Goal: Information Seeking & Learning: Learn about a topic

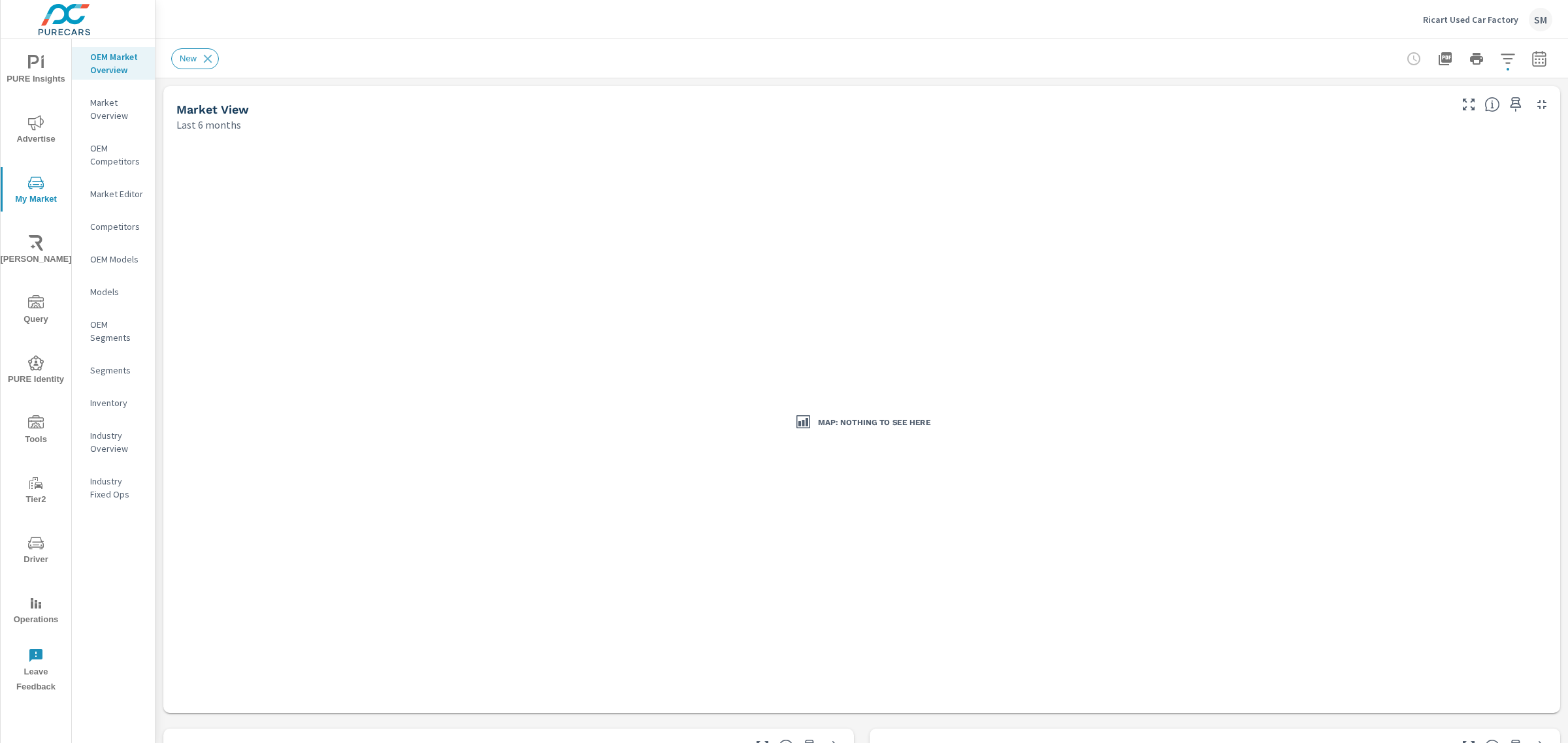
click at [1500, 51] on icon "button" at bounding box center [1507, 59] width 16 height 16
click at [1406, 126] on li "Condition" at bounding box center [1409, 124] width 198 height 32
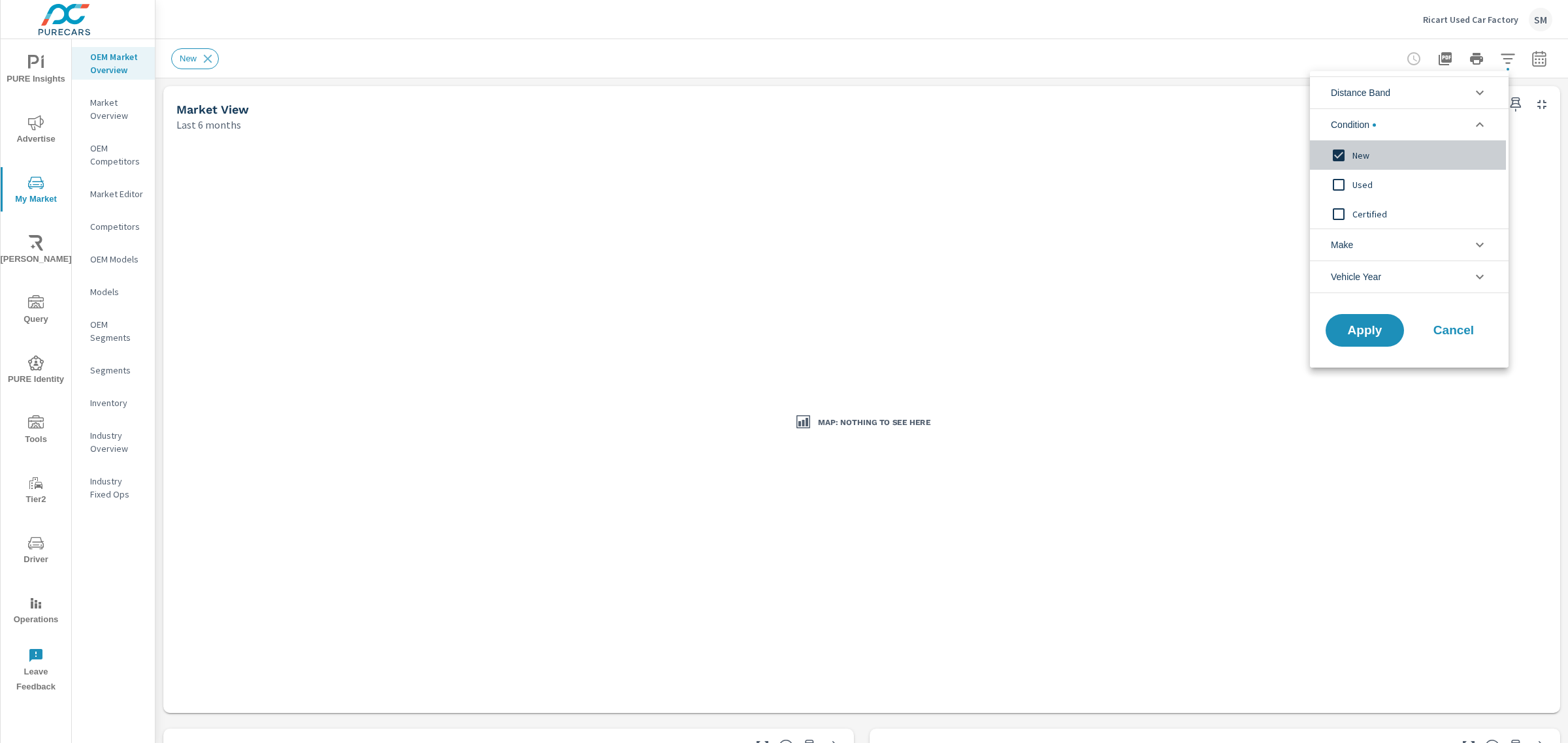
click at [1336, 152] on input "filter options" at bounding box center [1338, 156] width 27 height 27
click at [1339, 183] on input "filter options" at bounding box center [1338, 185] width 27 height 27
click at [1365, 322] on button "Apply" at bounding box center [1365, 330] width 81 height 34
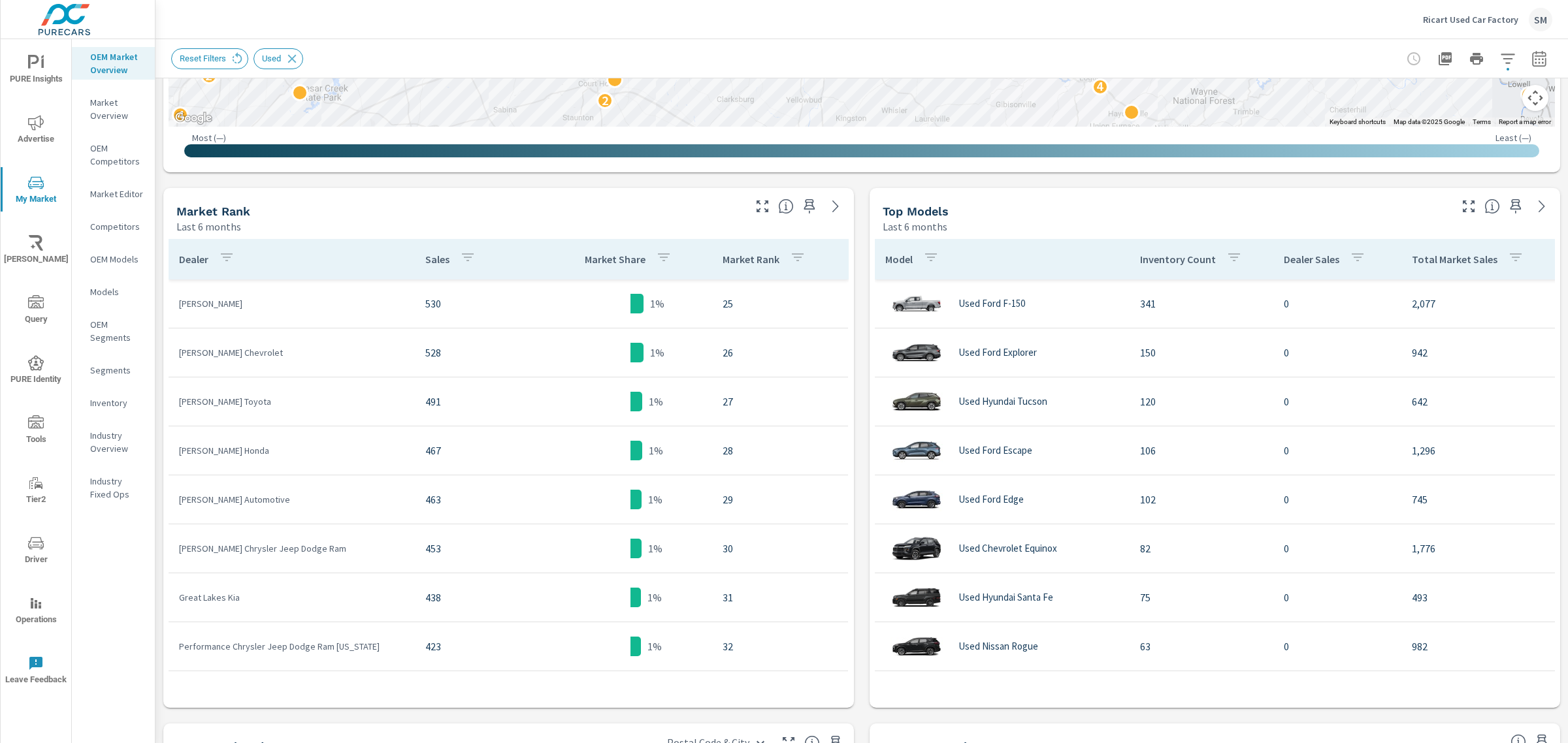
scroll to position [542, 0]
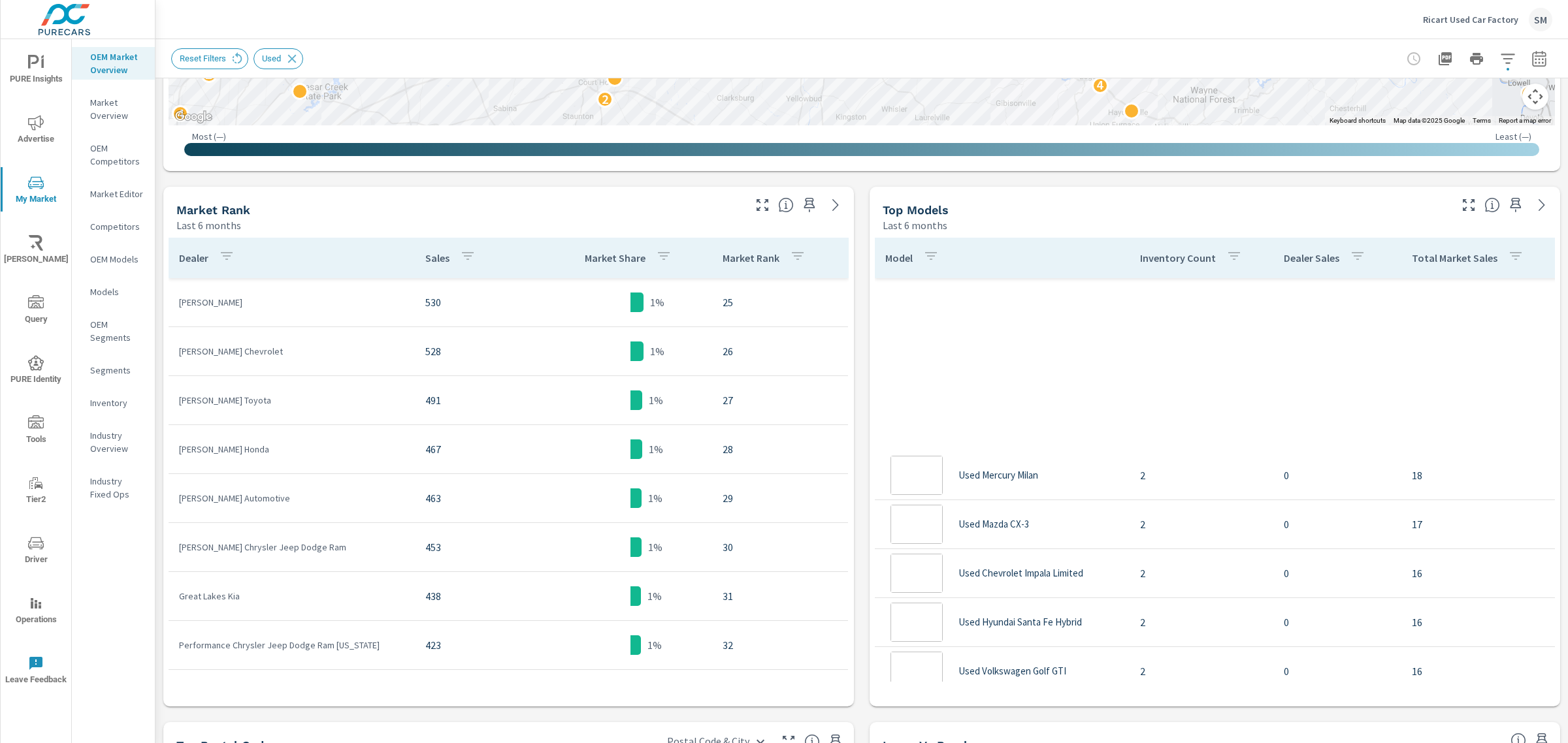
scroll to position [12501, 0]
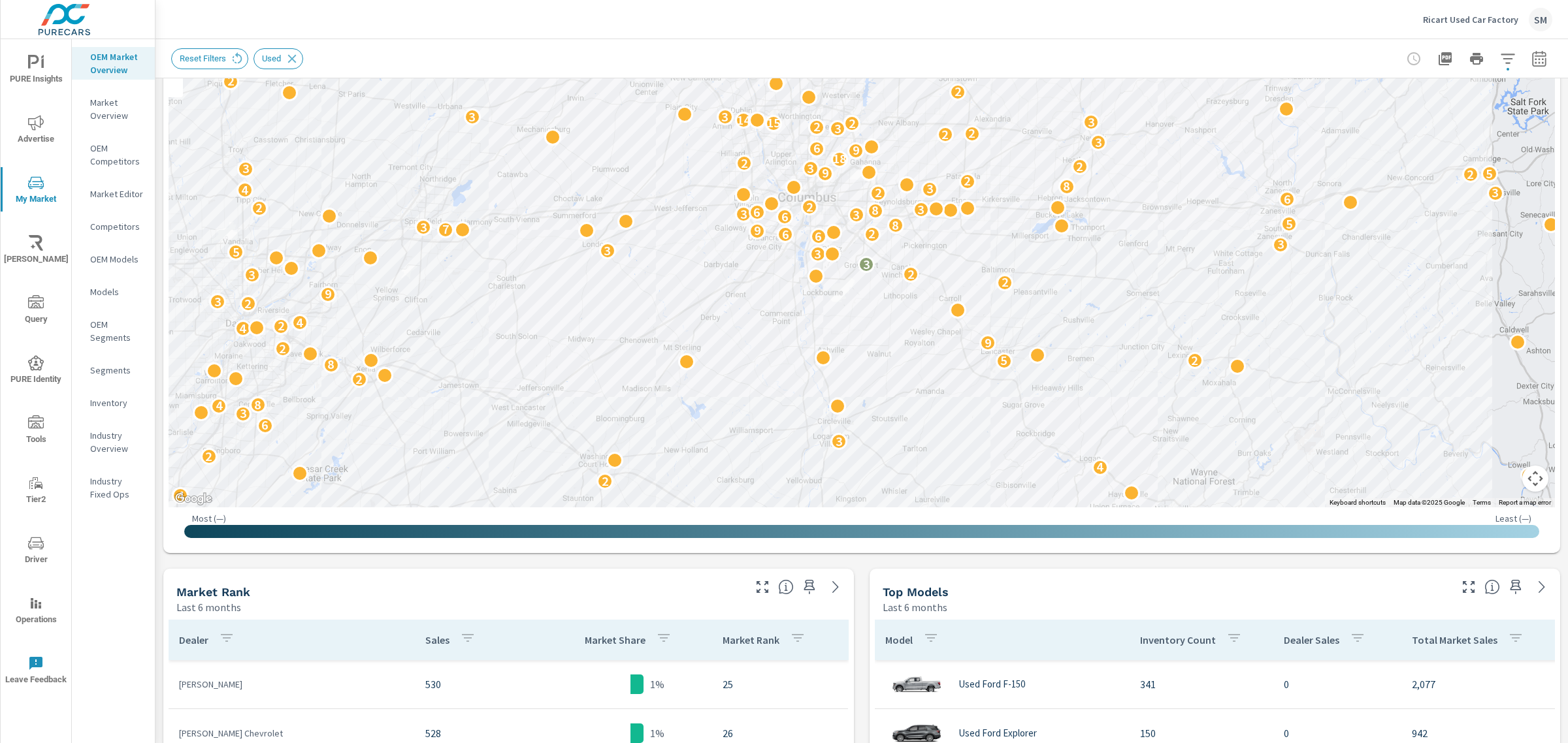
scroll to position [160, 0]
click at [286, 60] on icon at bounding box center [292, 59] width 14 height 14
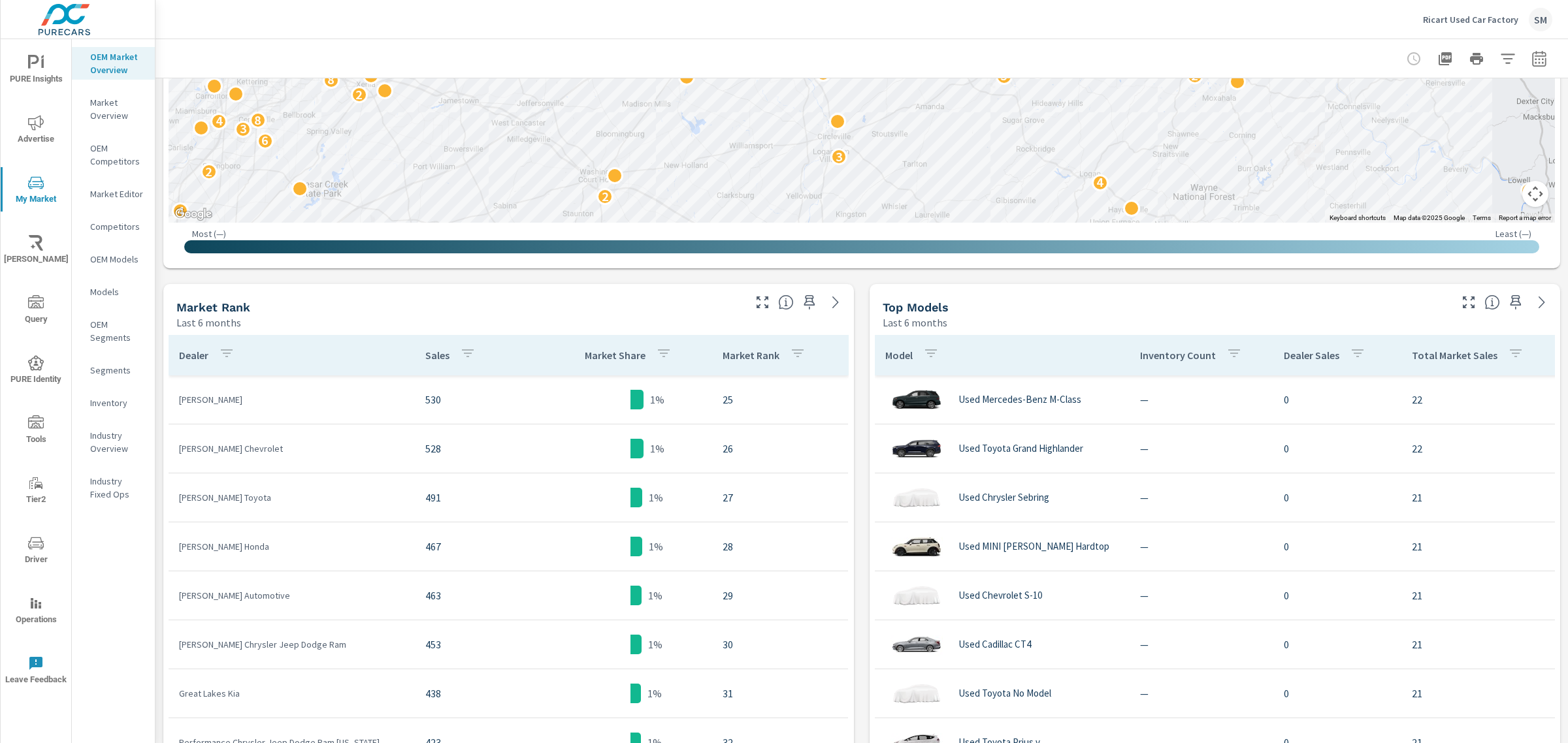
scroll to position [445, 0]
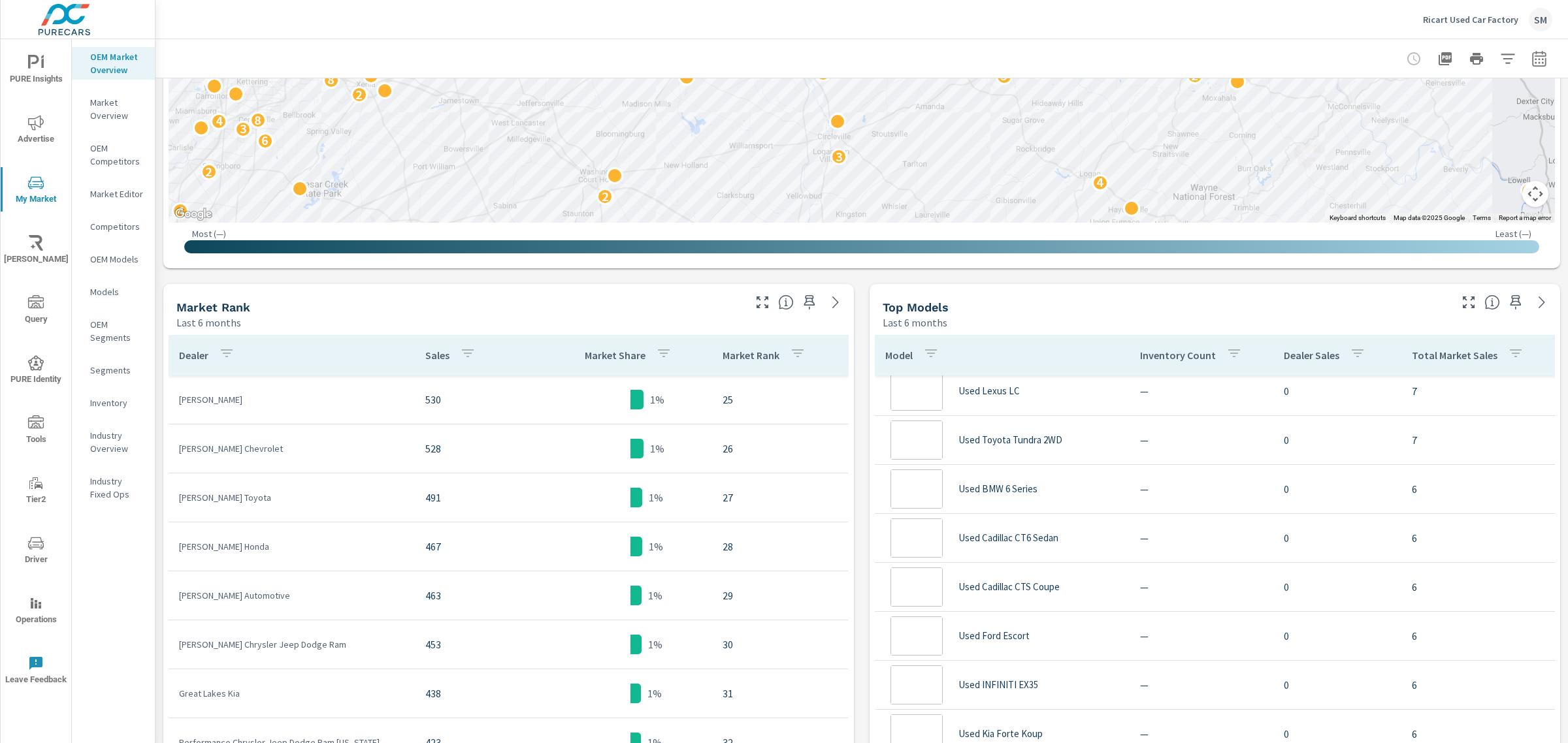
scroll to position [28513, 0]
click at [1352, 347] on icon "button" at bounding box center [1357, 353] width 16 height 16
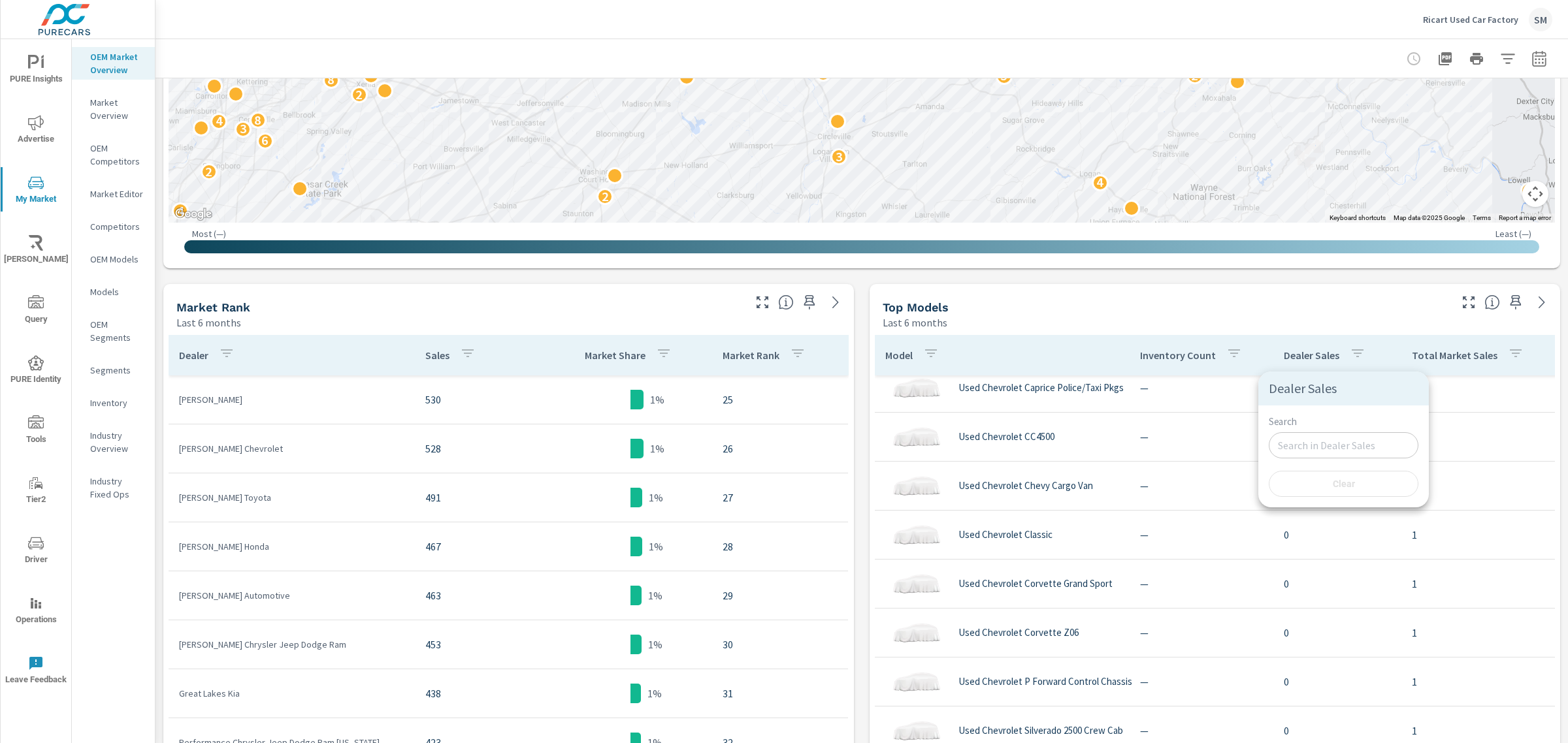
click at [1324, 346] on div at bounding box center [784, 371] width 1568 height 743
click at [1310, 353] on p "Dealer Sales" at bounding box center [1312, 355] width 56 height 13
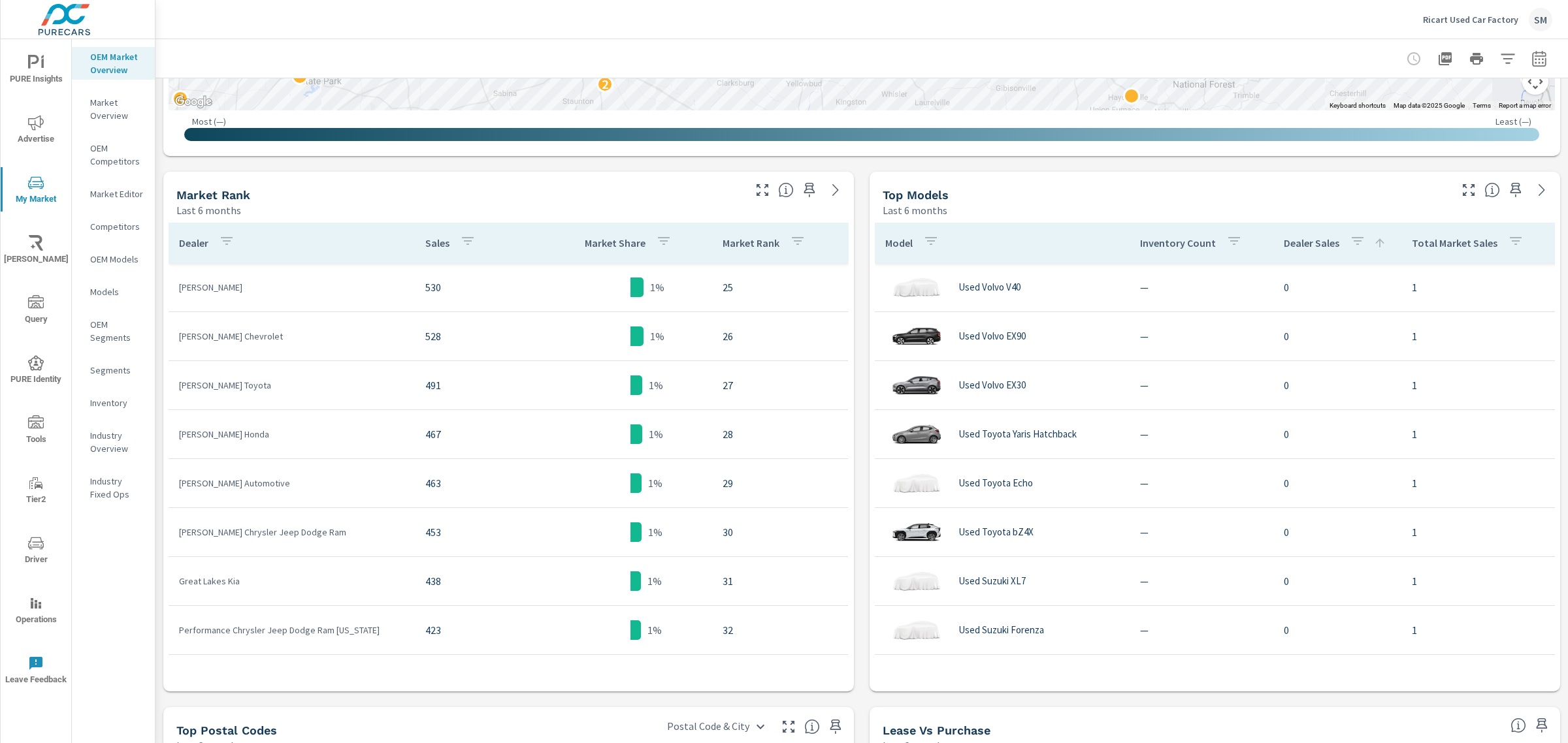
scroll to position [590, 0]
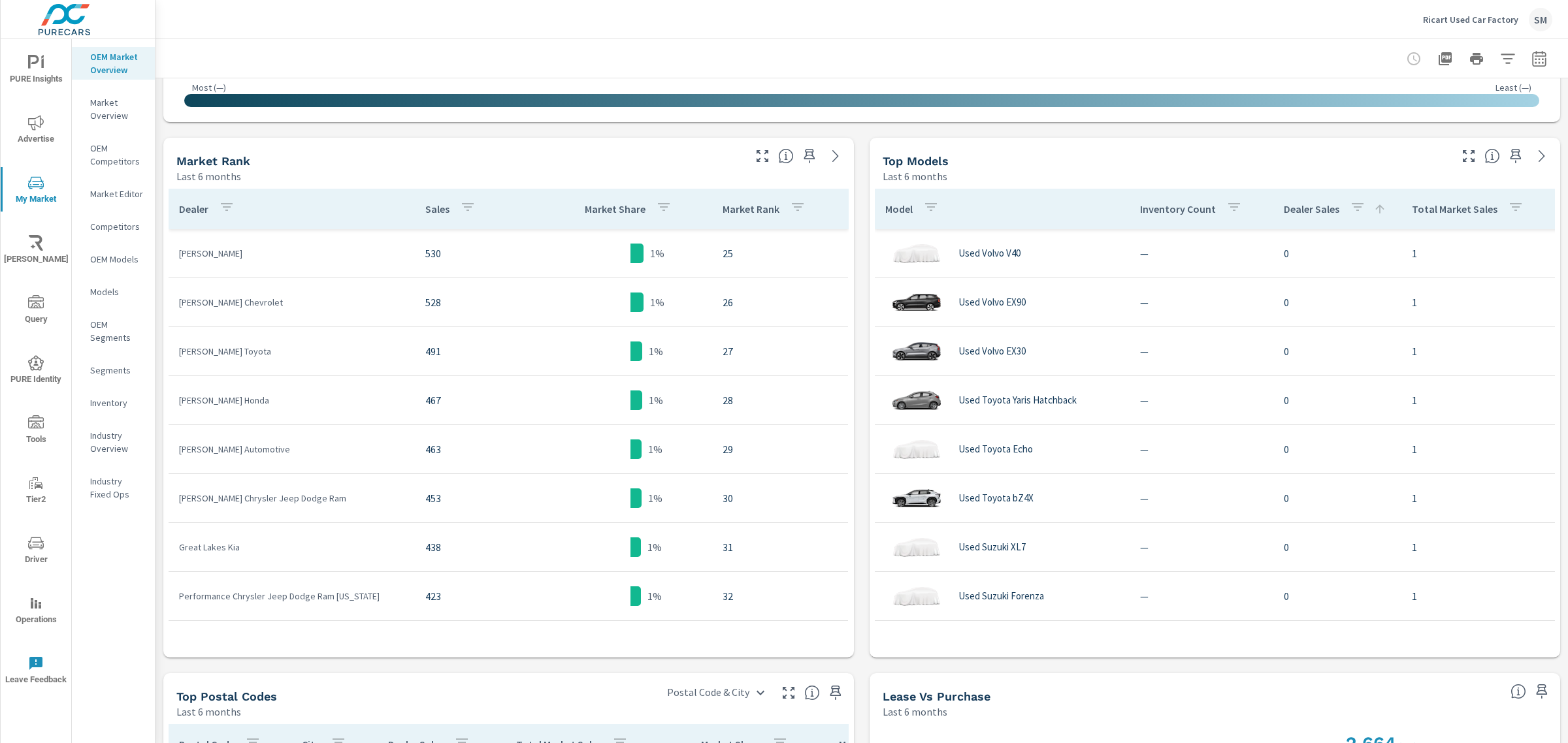
click at [35, 63] on icon "nav menu" at bounding box center [35, 62] width 16 height 16
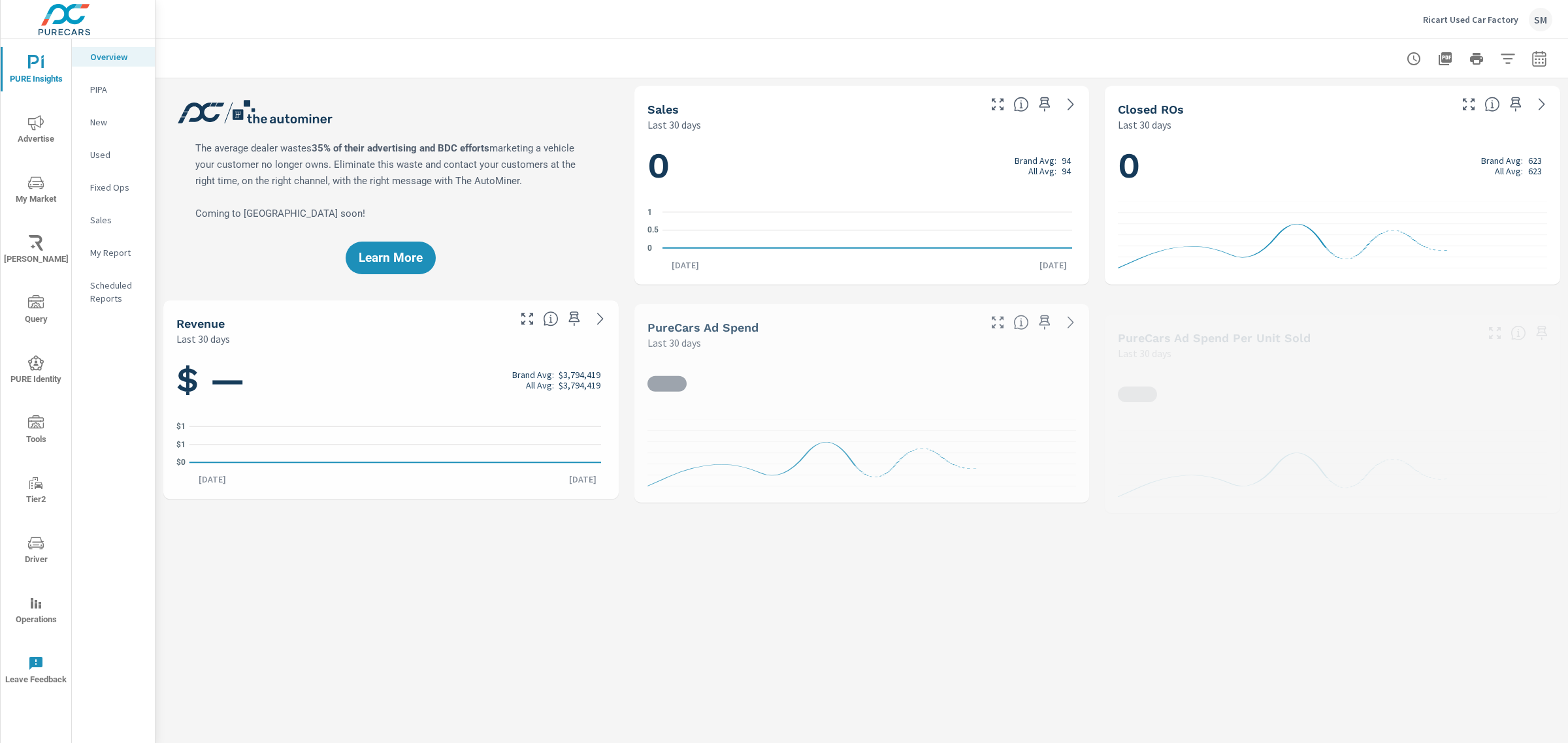
click at [99, 154] on p "Used" at bounding box center [117, 154] width 54 height 13
